Goal: Information Seeking & Learning: Learn about a topic

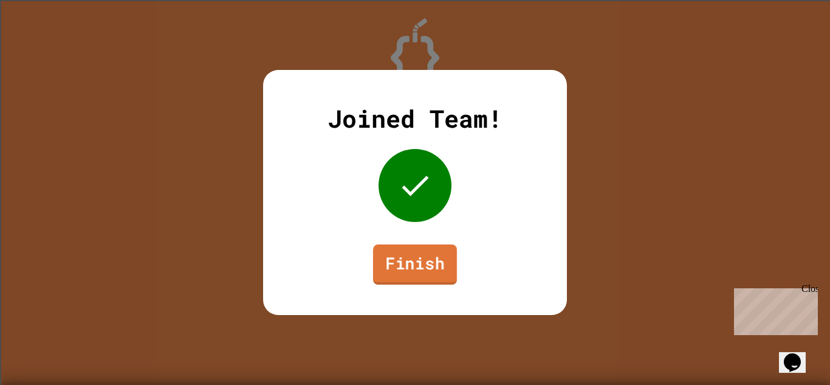
click at [391, 262] on link "Finish" at bounding box center [415, 264] width 84 height 40
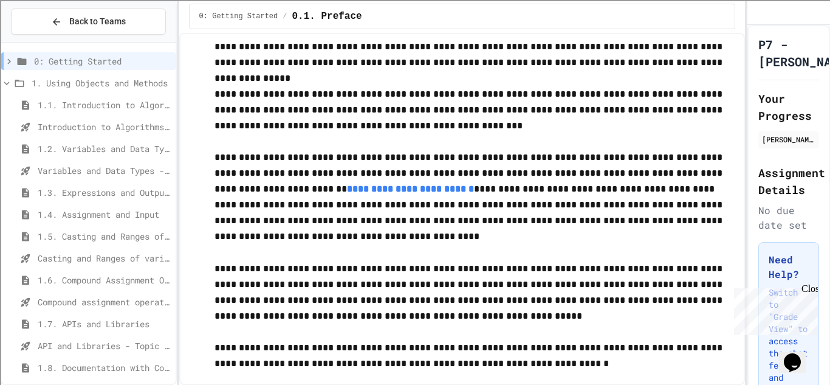
scroll to position [164, 0]
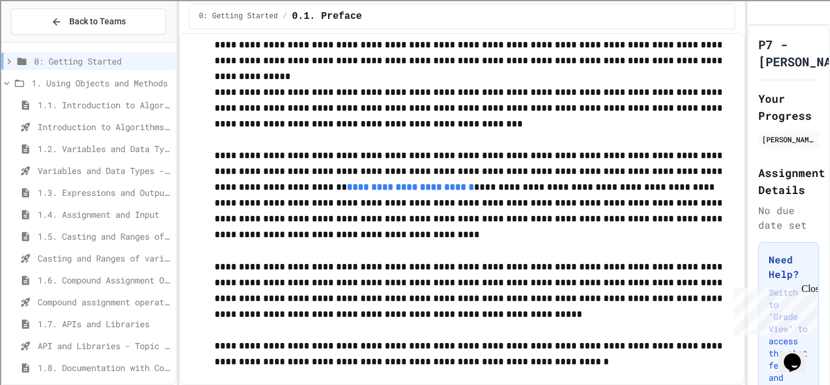
click at [94, 106] on span "1.1. Introduction to Algorithms, Programming, and Compilers" at bounding box center [104, 104] width 133 height 13
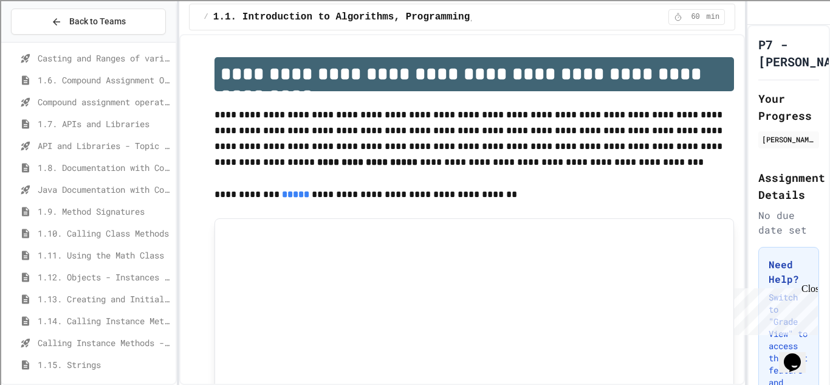
scroll to position [201, 0]
click at [92, 207] on span "1.9. Method Signatures" at bounding box center [104, 210] width 133 height 13
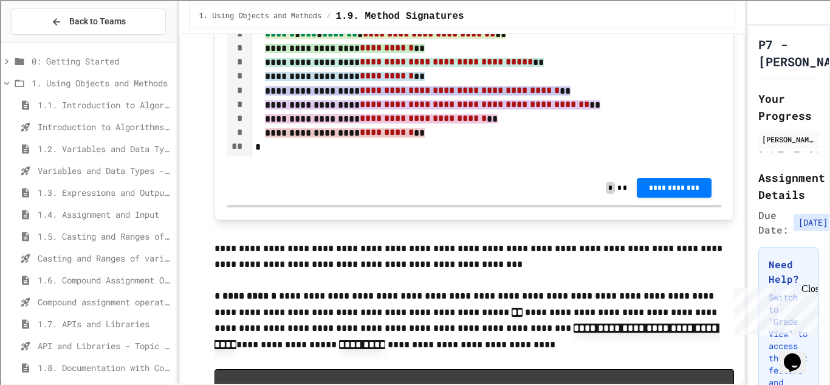
click at [92, 111] on div "1.1. Introduction to Algorithms, Programming, and Compilers" at bounding box center [88, 105] width 174 height 18
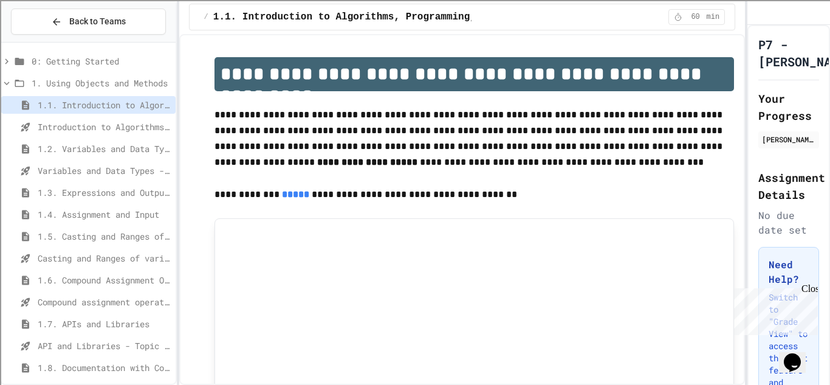
click at [354, 145] on p "**********" at bounding box center [475, 139] width 520 height 64
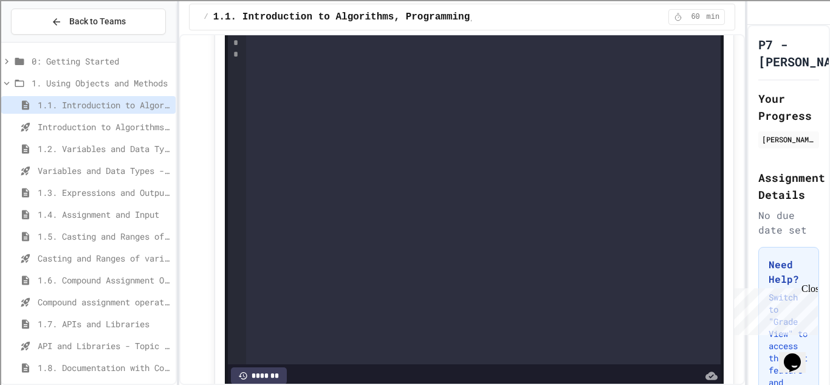
scroll to position [1876, 0]
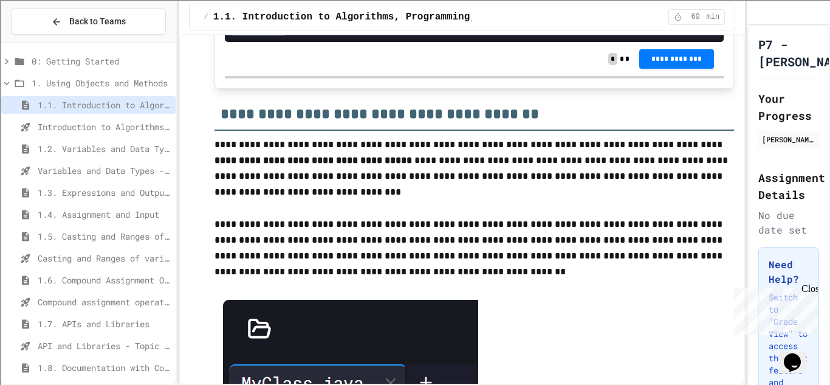
click at [412, 131] on h2 "**********" at bounding box center [475, 110] width 520 height 42
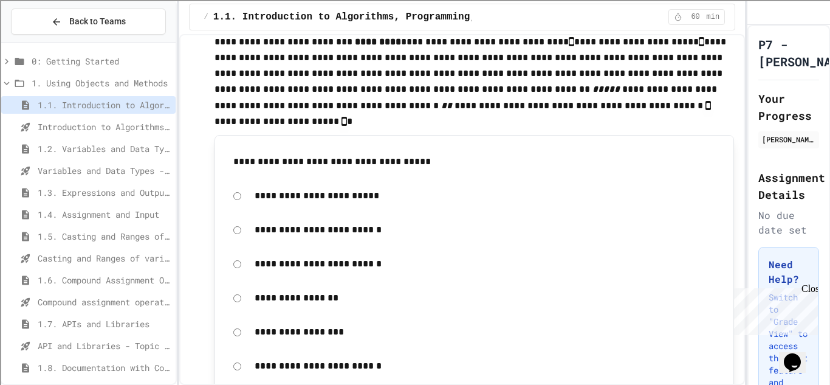
scroll to position [3338, 0]
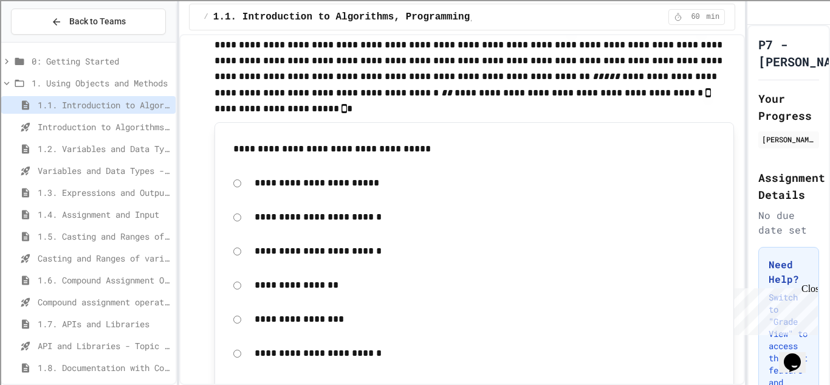
click at [410, 117] on p at bounding box center [475, 110] width 520 height 16
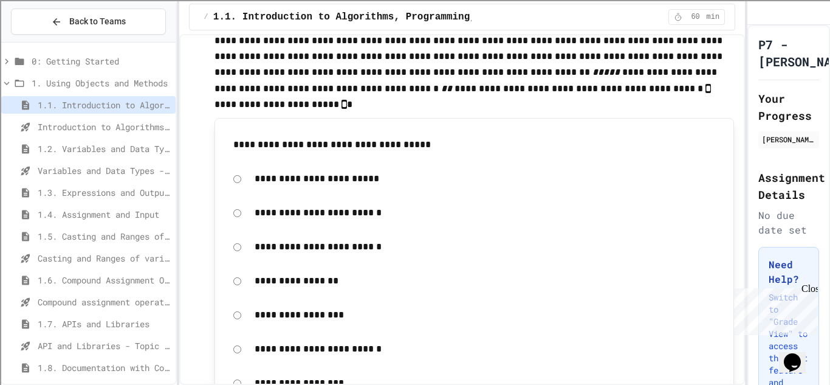
scroll to position [3338, 0]
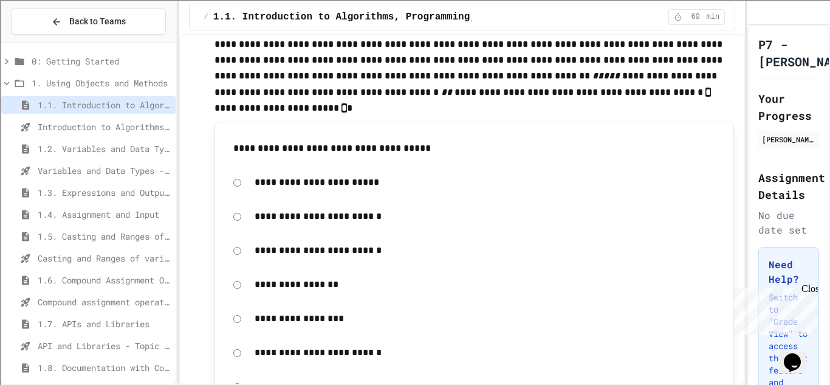
click at [100, 146] on span "1.2. Variables and Data Types" at bounding box center [104, 148] width 133 height 13
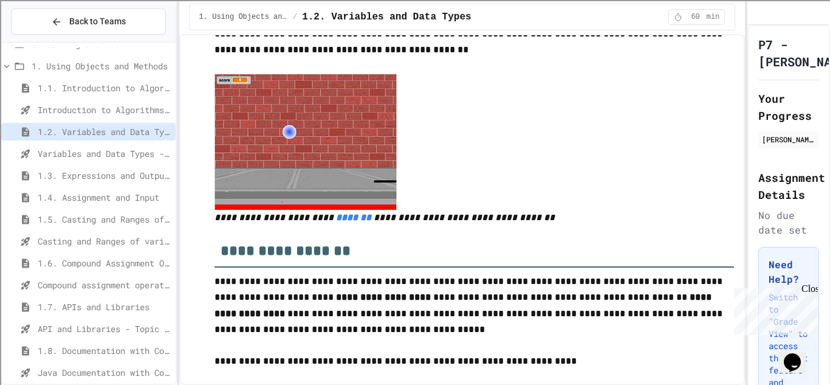
scroll to position [546, 0]
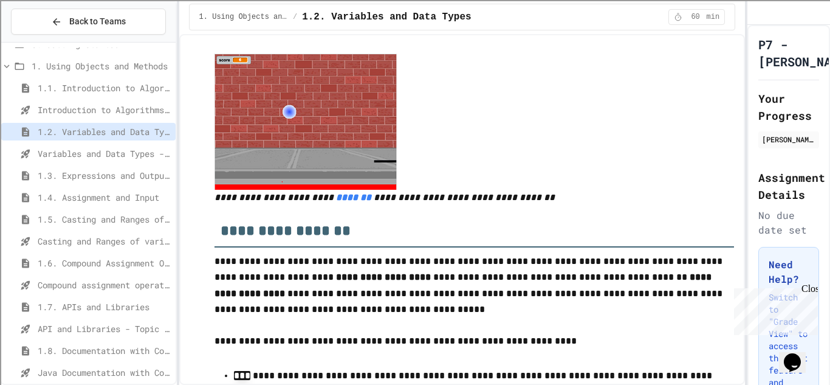
click at [97, 170] on span "1.3. Expressions and Output [New]" at bounding box center [104, 175] width 133 height 13
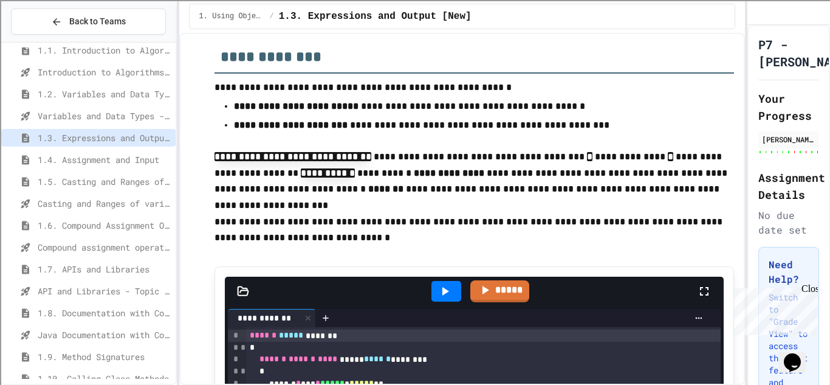
scroll to position [60, 0]
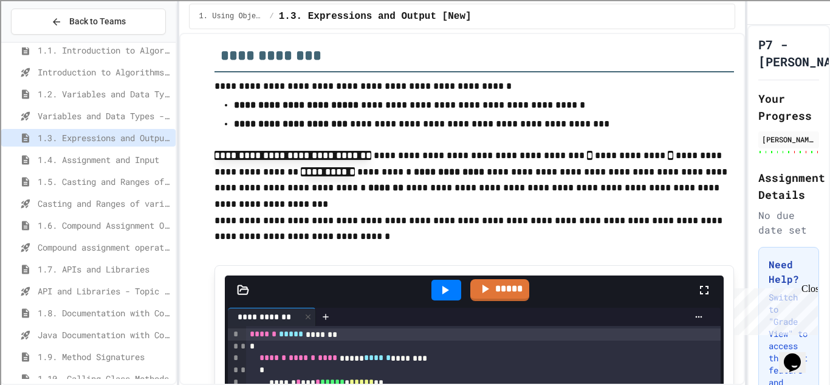
click at [474, 193] on p "**********" at bounding box center [475, 172] width 520 height 49
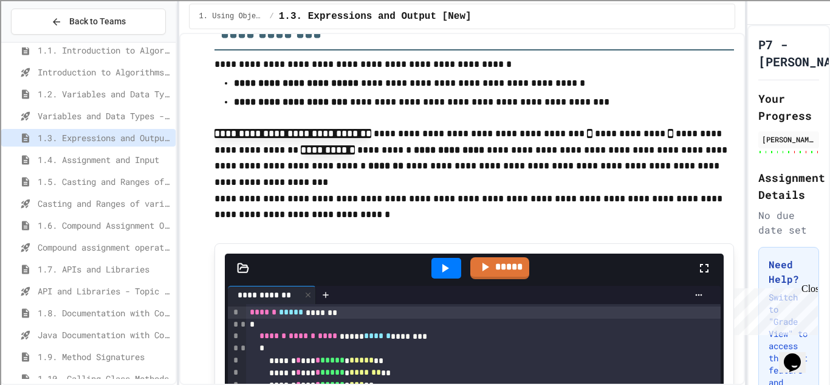
scroll to position [89, 0]
